Goal: Task Accomplishment & Management: Use online tool/utility

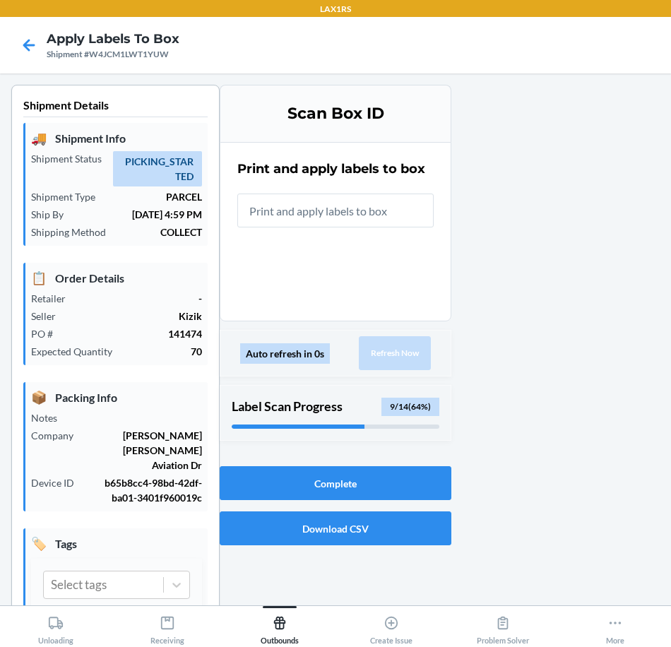
scroll to position [33, 0]
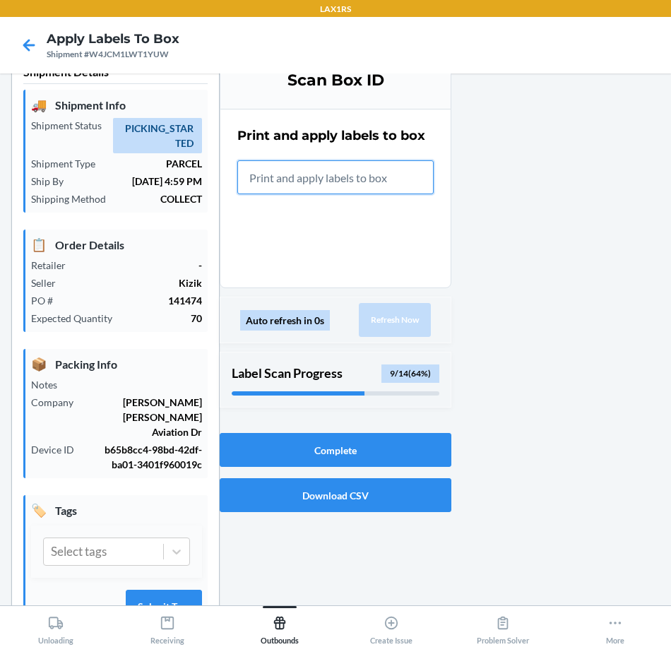
click at [266, 172] on input "text" at bounding box center [335, 177] width 196 height 34
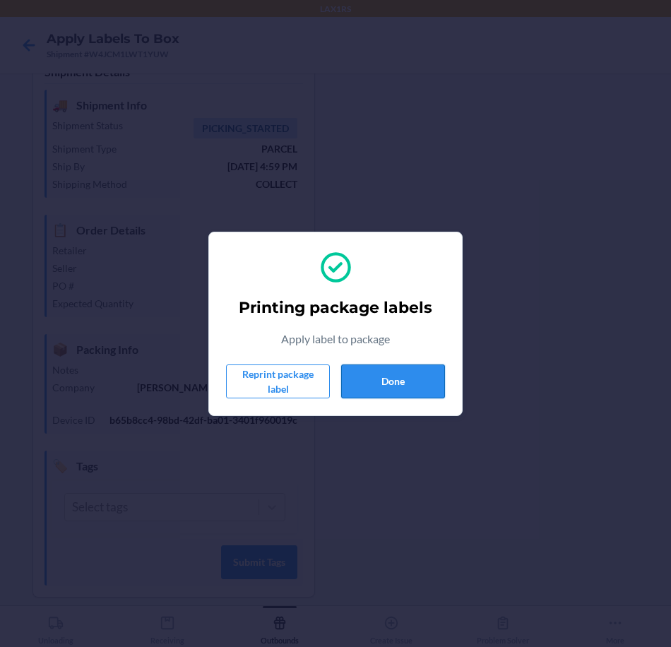
click at [411, 382] on button "Done" at bounding box center [393, 381] width 104 height 34
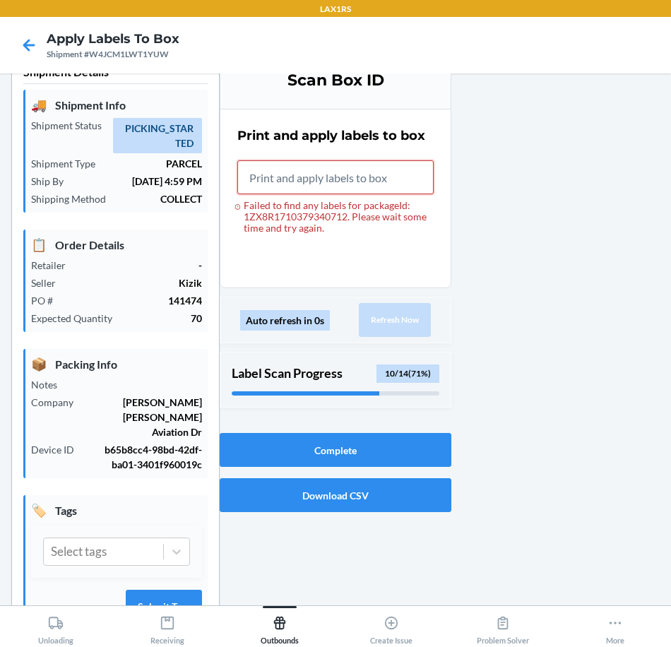
click at [344, 181] on input "Failed to find any labels for packageId: 1ZX8R1710379340712. Please wait some t…" at bounding box center [335, 177] width 196 height 34
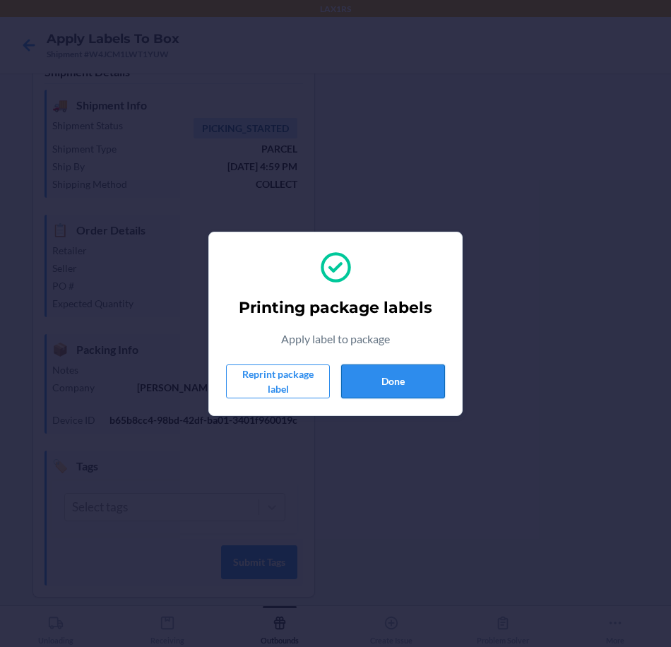
click at [388, 386] on button "Done" at bounding box center [393, 381] width 104 height 34
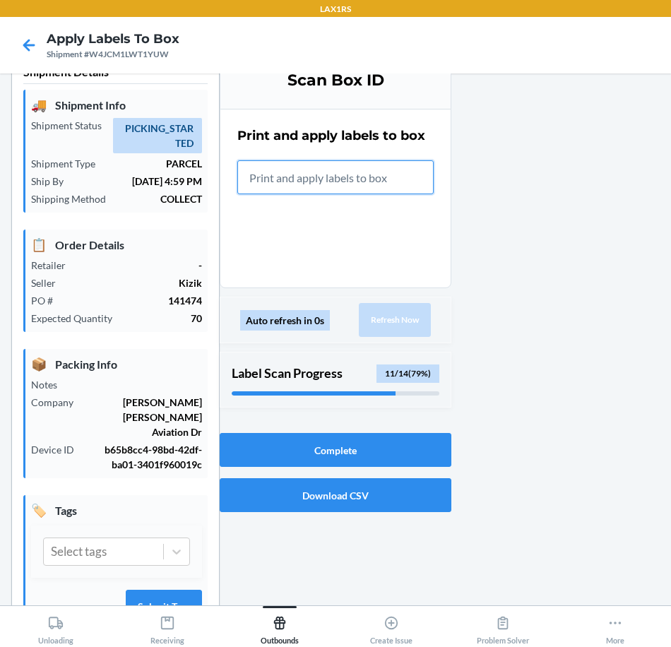
click at [339, 183] on input "text" at bounding box center [335, 177] width 196 height 34
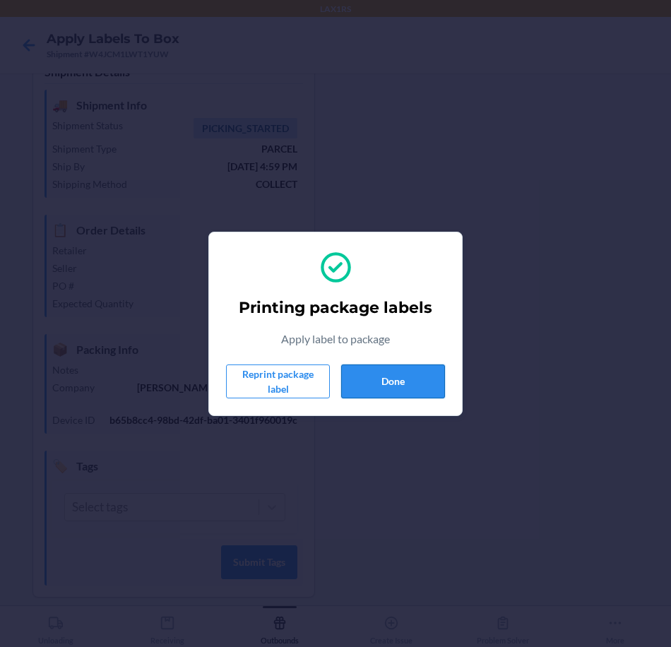
click at [400, 387] on button "Done" at bounding box center [393, 381] width 104 height 34
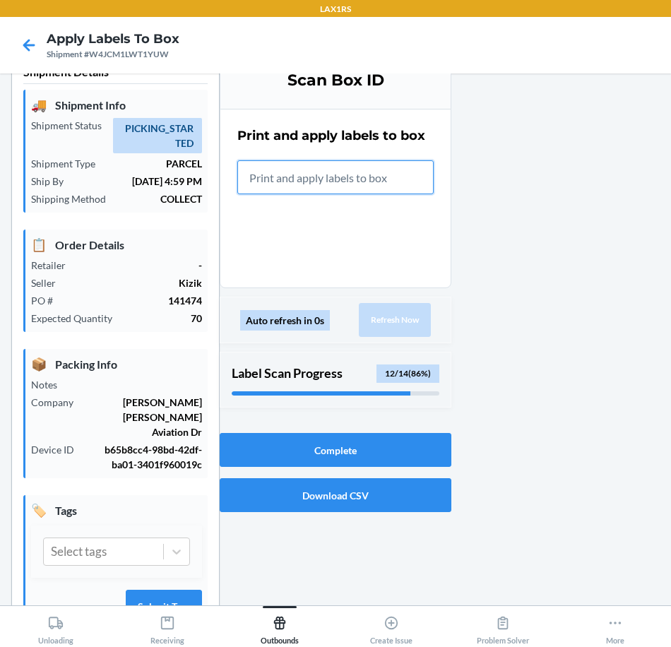
click at [386, 182] on input "text" at bounding box center [335, 177] width 196 height 34
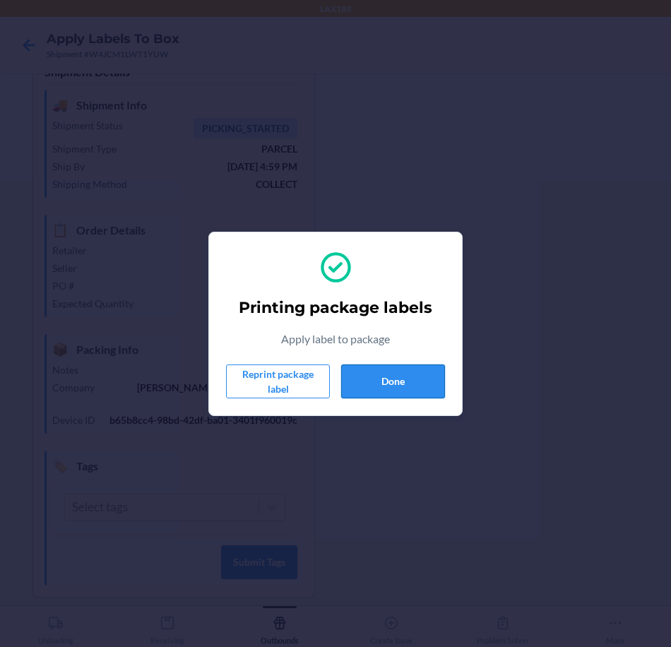
click at [426, 384] on button "Done" at bounding box center [393, 381] width 104 height 34
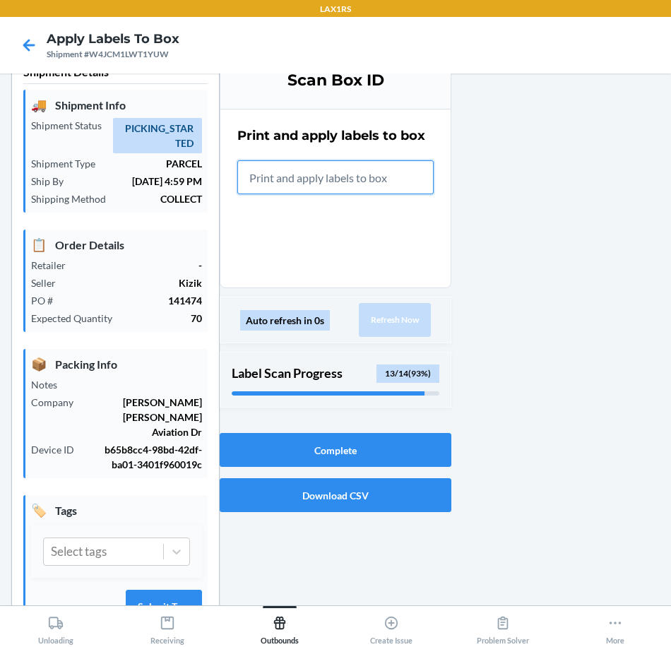
click at [309, 186] on input "text" at bounding box center [335, 177] width 196 height 34
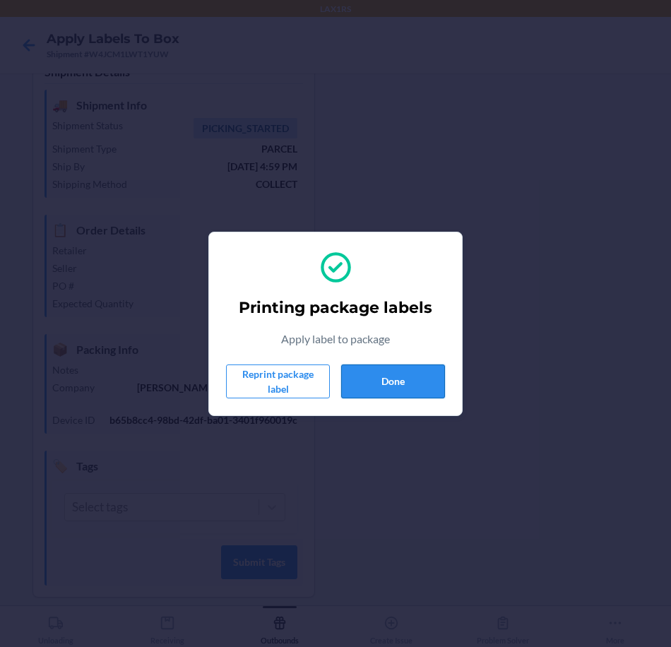
click at [416, 388] on button "Done" at bounding box center [393, 381] width 104 height 34
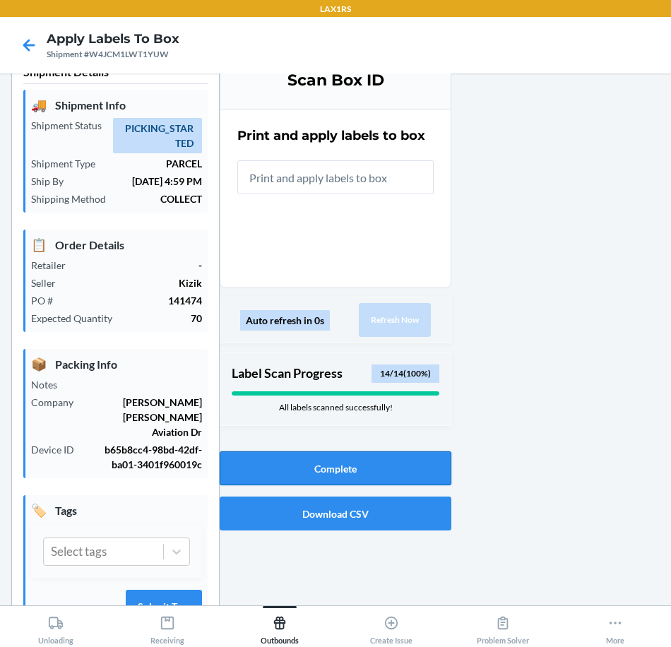
click at [366, 469] on button "Complete" at bounding box center [336, 468] width 232 height 34
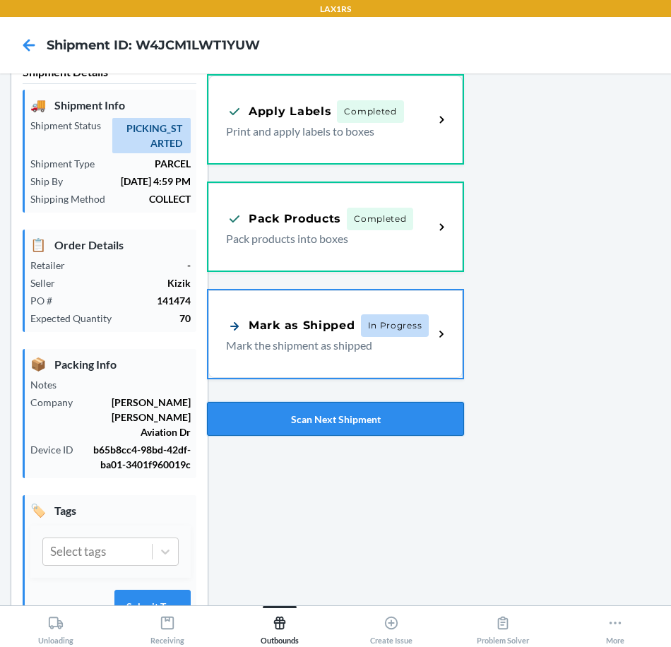
click at [374, 418] on button "Scan Next Shipment" at bounding box center [335, 419] width 257 height 34
